Goal: Download file/media

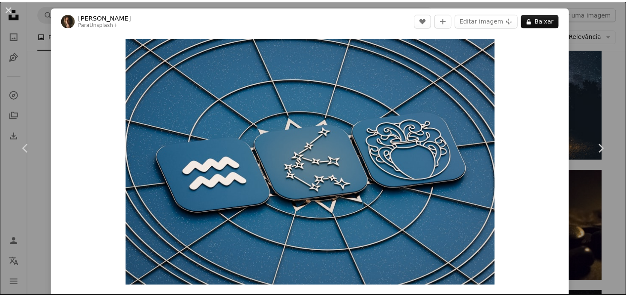
scroll to position [4214, 0]
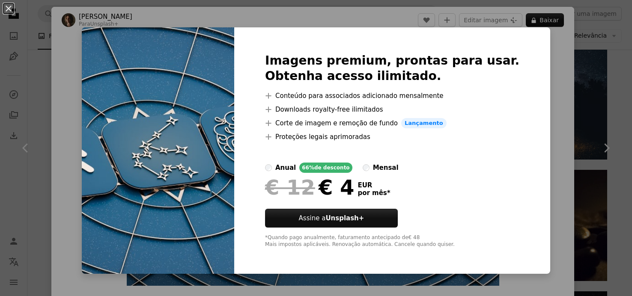
click at [377, 168] on label "mensal" at bounding box center [381, 168] width 36 height 10
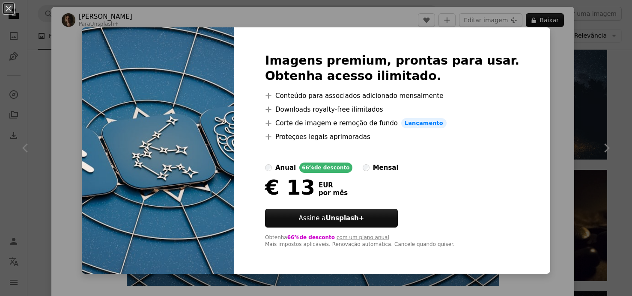
click at [541, 114] on div "An X shape Imagens premium, prontas para usar. Obtenha acesso ilimitado. A plus…" at bounding box center [316, 148] width 632 height 296
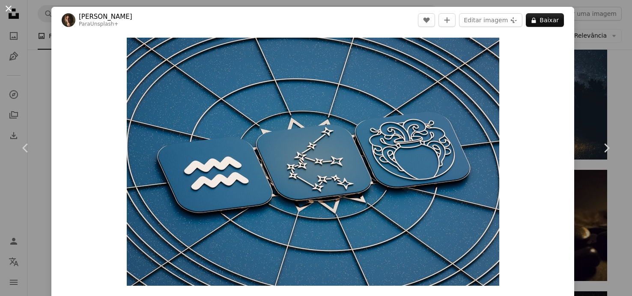
click at [10, 9] on button "An X shape" at bounding box center [8, 8] width 10 height 10
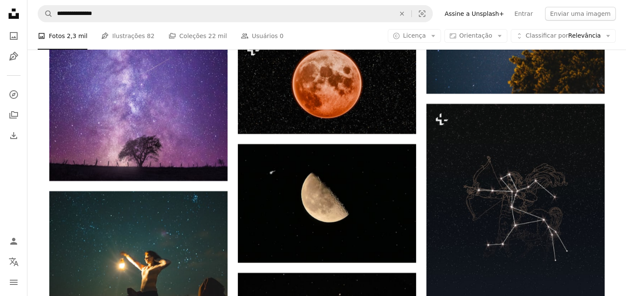
scroll to position [9394, 0]
